Goal: Check status: Check status

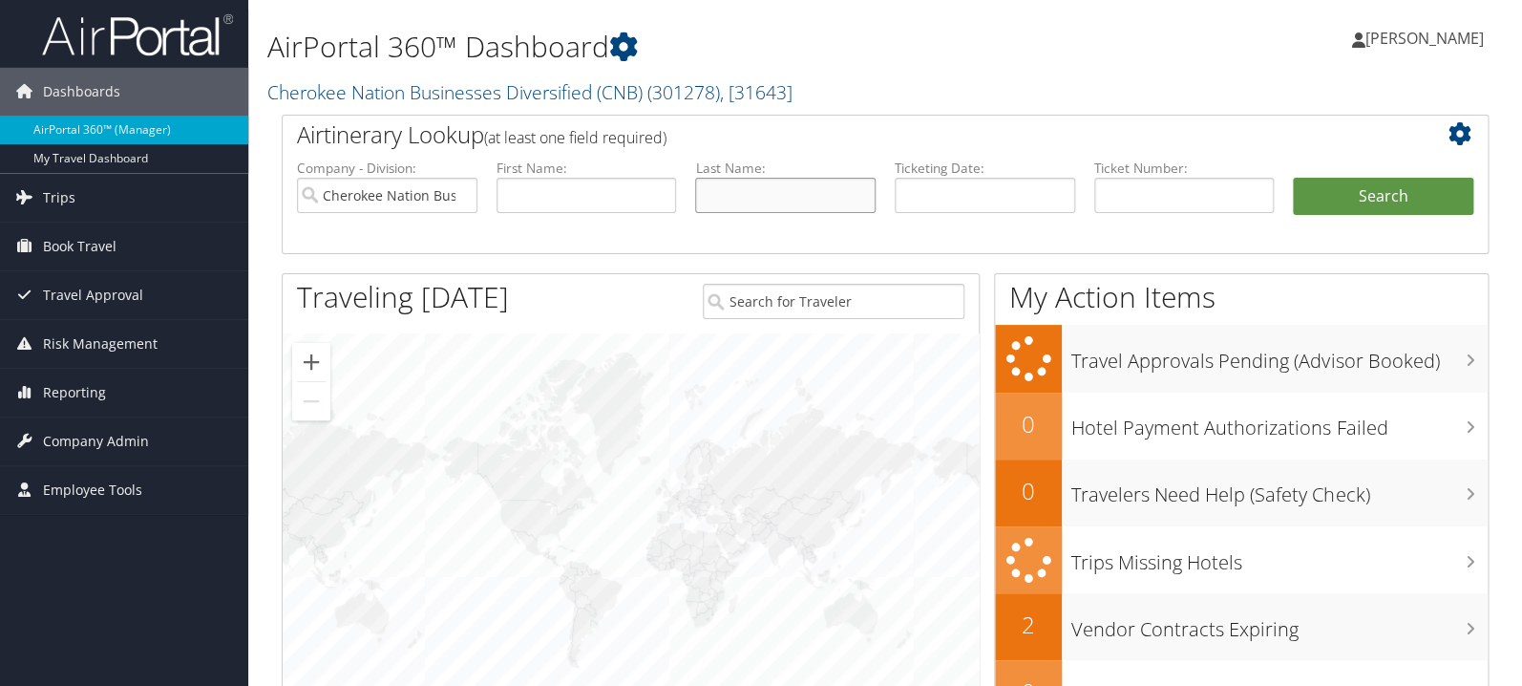
click at [732, 199] on input "text" at bounding box center [785, 195] width 180 height 35
type input "[PERSON_NAME]"
click at [1293, 178] on button "Search" at bounding box center [1383, 197] width 180 height 38
